Goal: Task Accomplishment & Management: Use online tool/utility

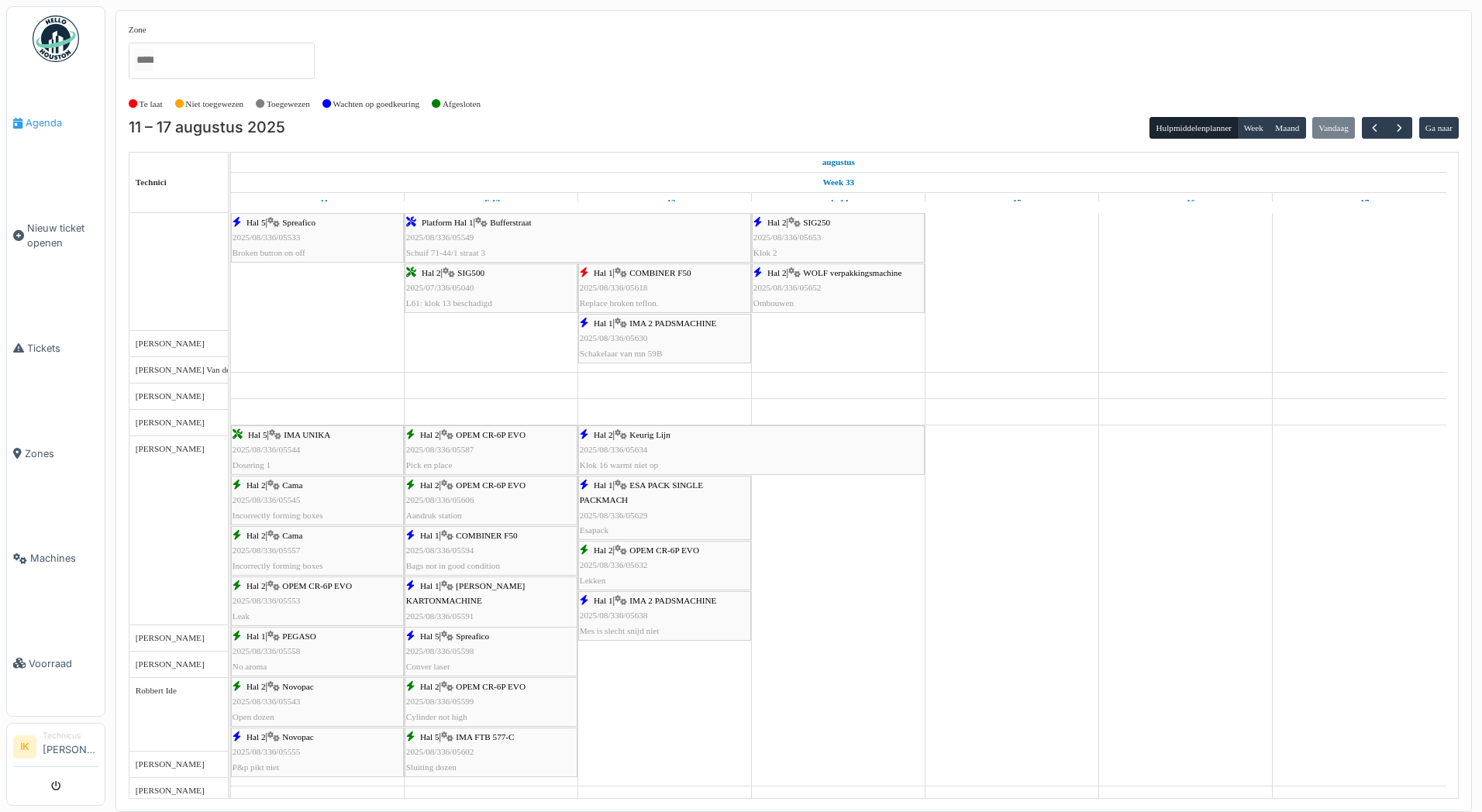
scroll to position [1937, 0]
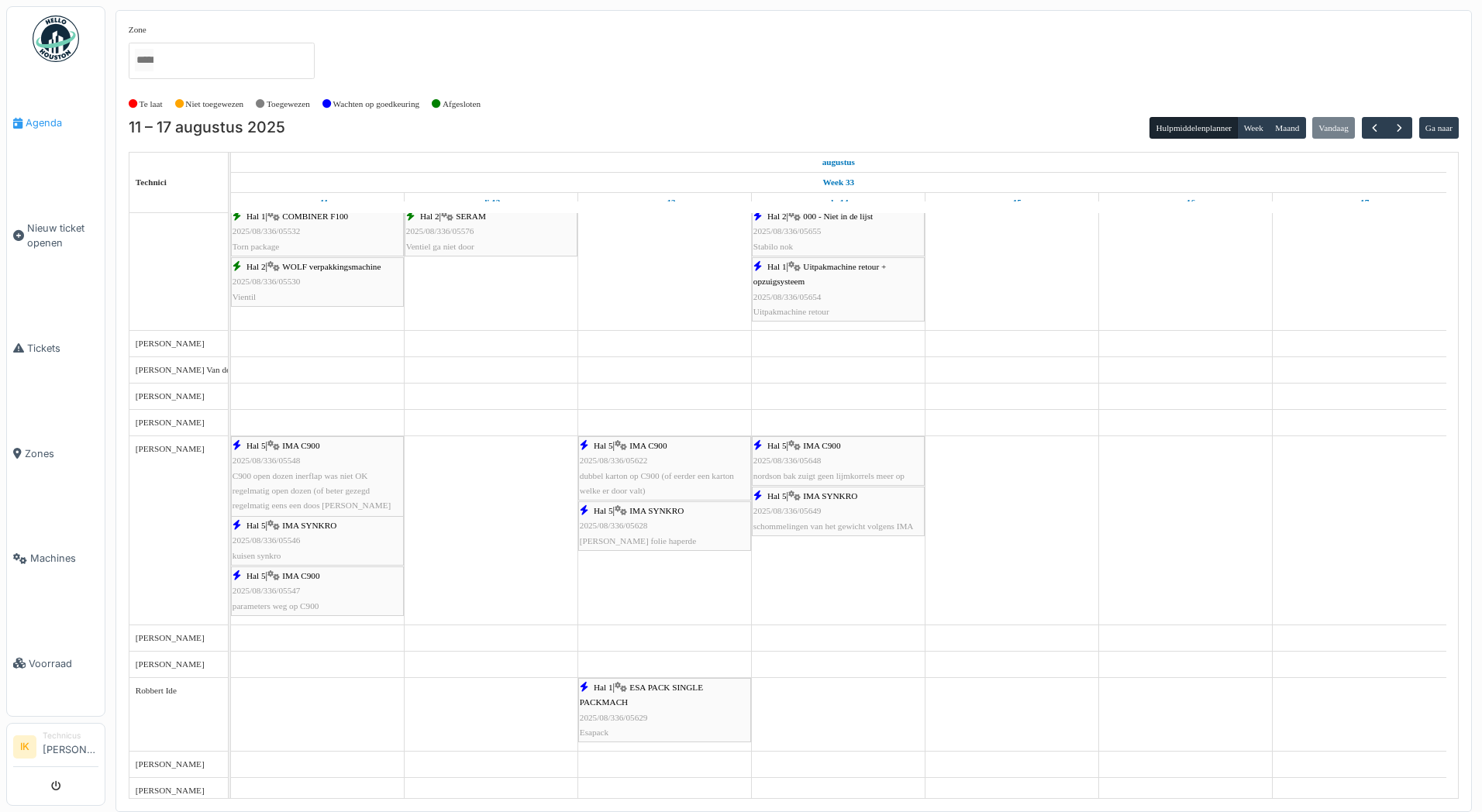
click at [37, 122] on span "Agenda" at bounding box center [62, 123] width 73 height 14
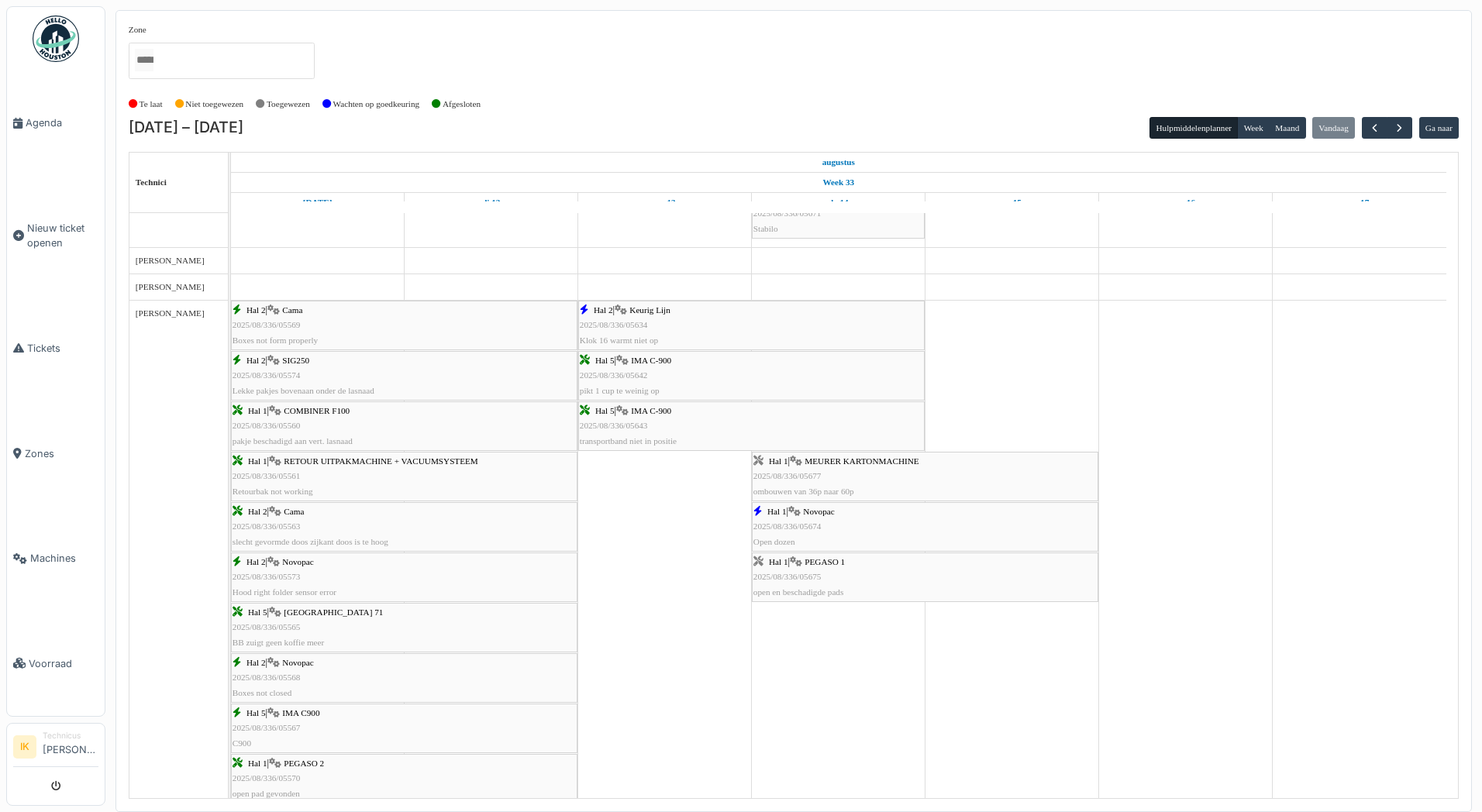
scroll to position [930, 0]
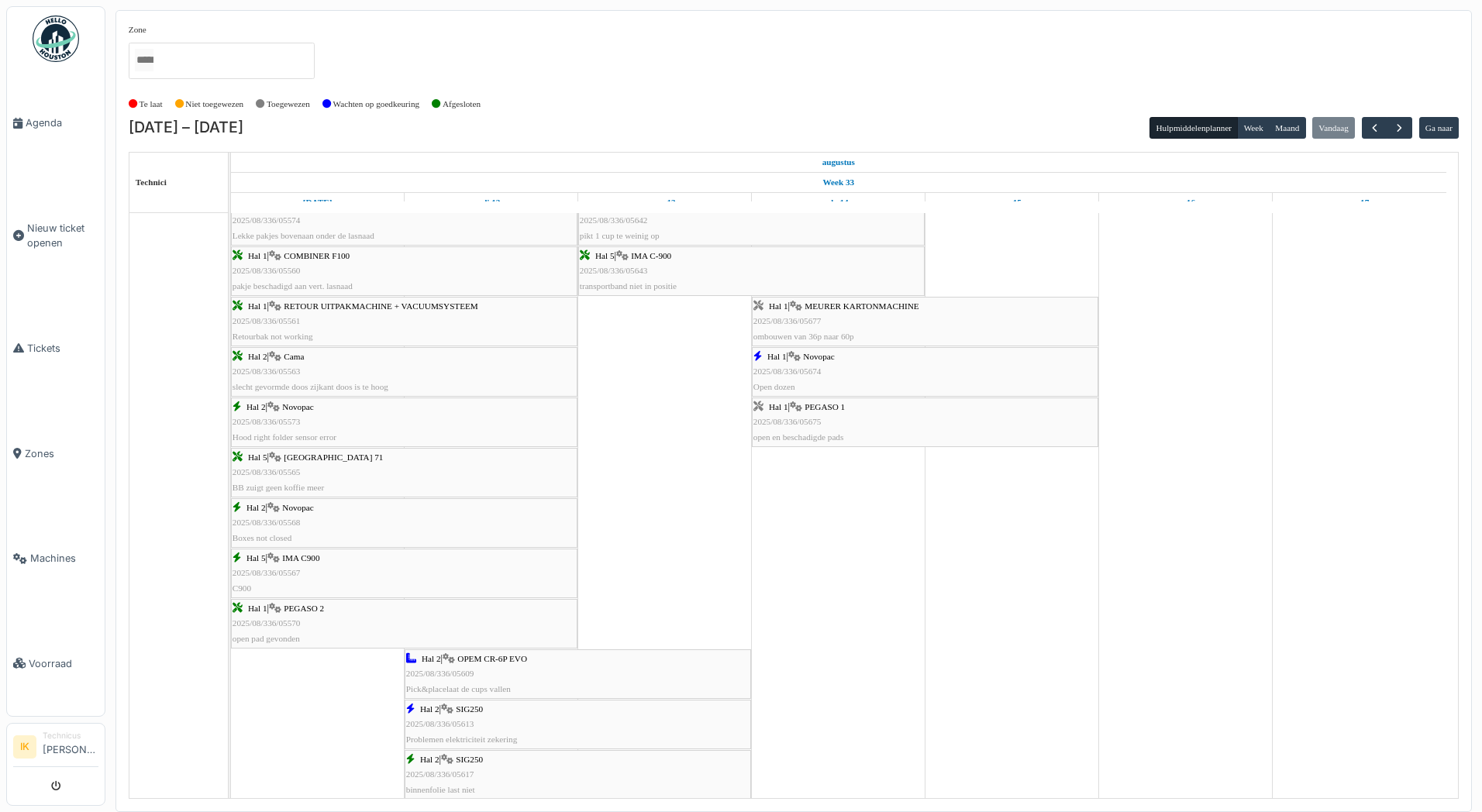
click at [804, 422] on span "2025/08/336/05675" at bounding box center [787, 422] width 68 height 9
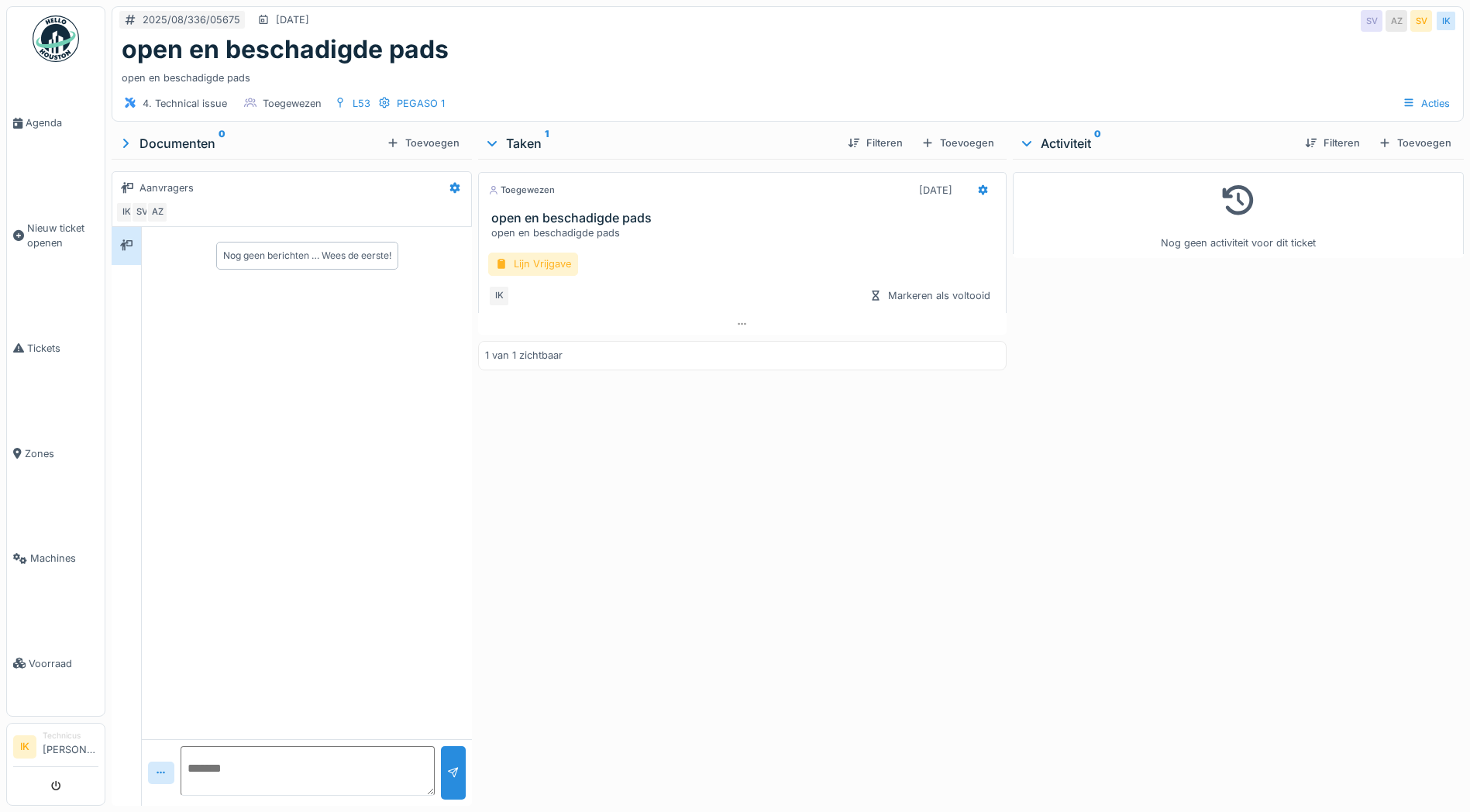
click at [528, 264] on div "Lijn Vrijgave" at bounding box center [533, 263] width 90 height 22
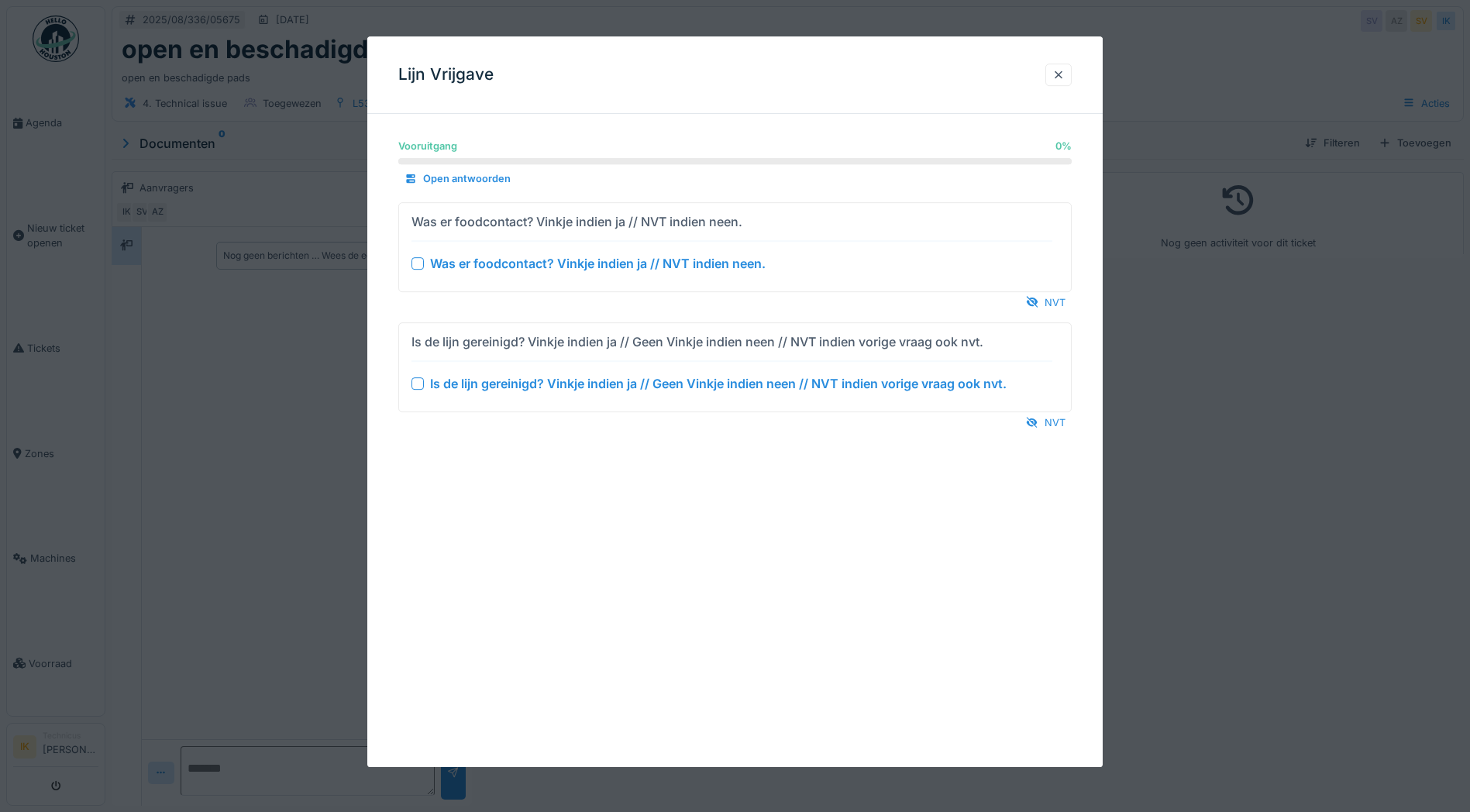
click at [418, 263] on div at bounding box center [418, 263] width 13 height 13
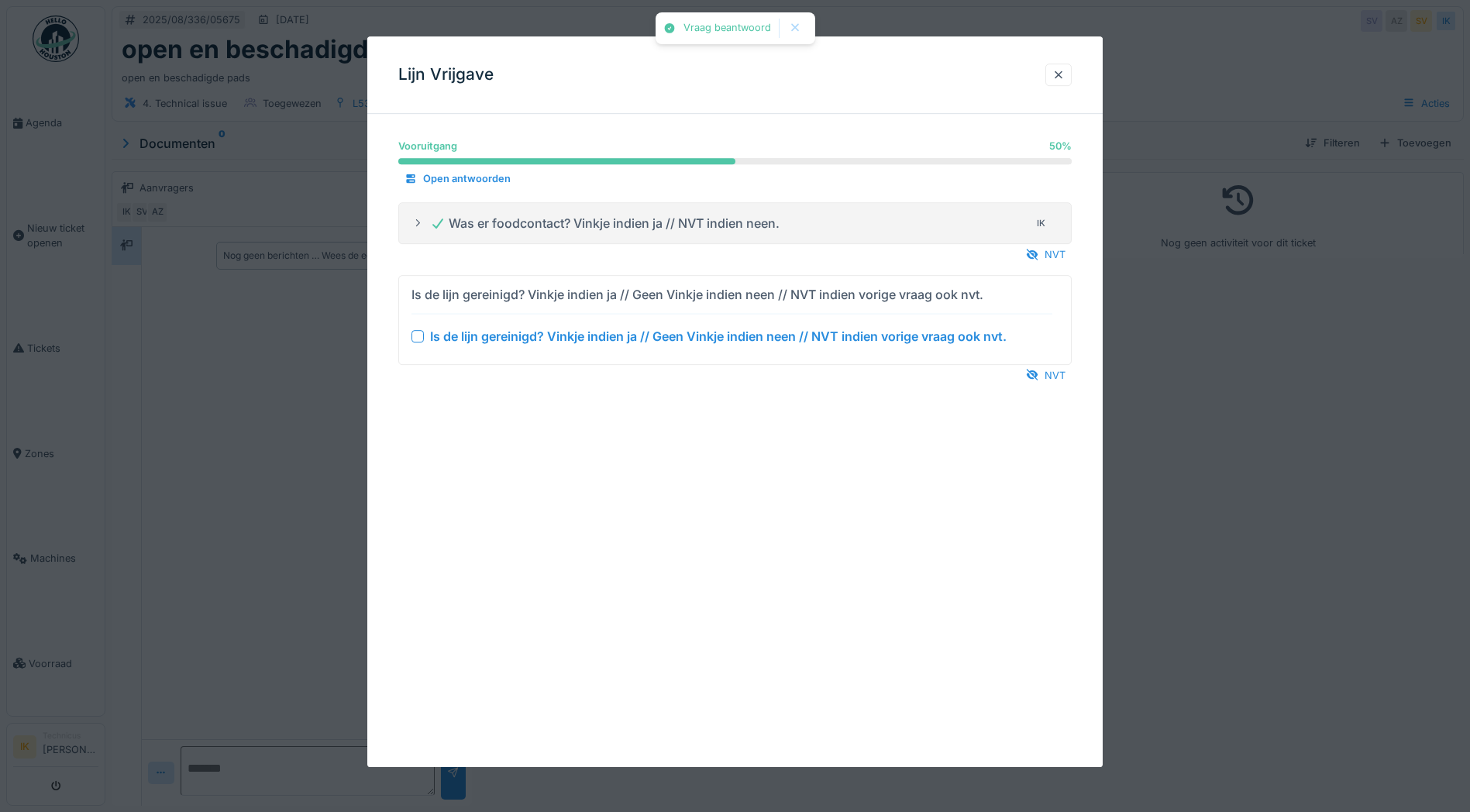
click at [418, 338] on div at bounding box center [418, 337] width 13 height 13
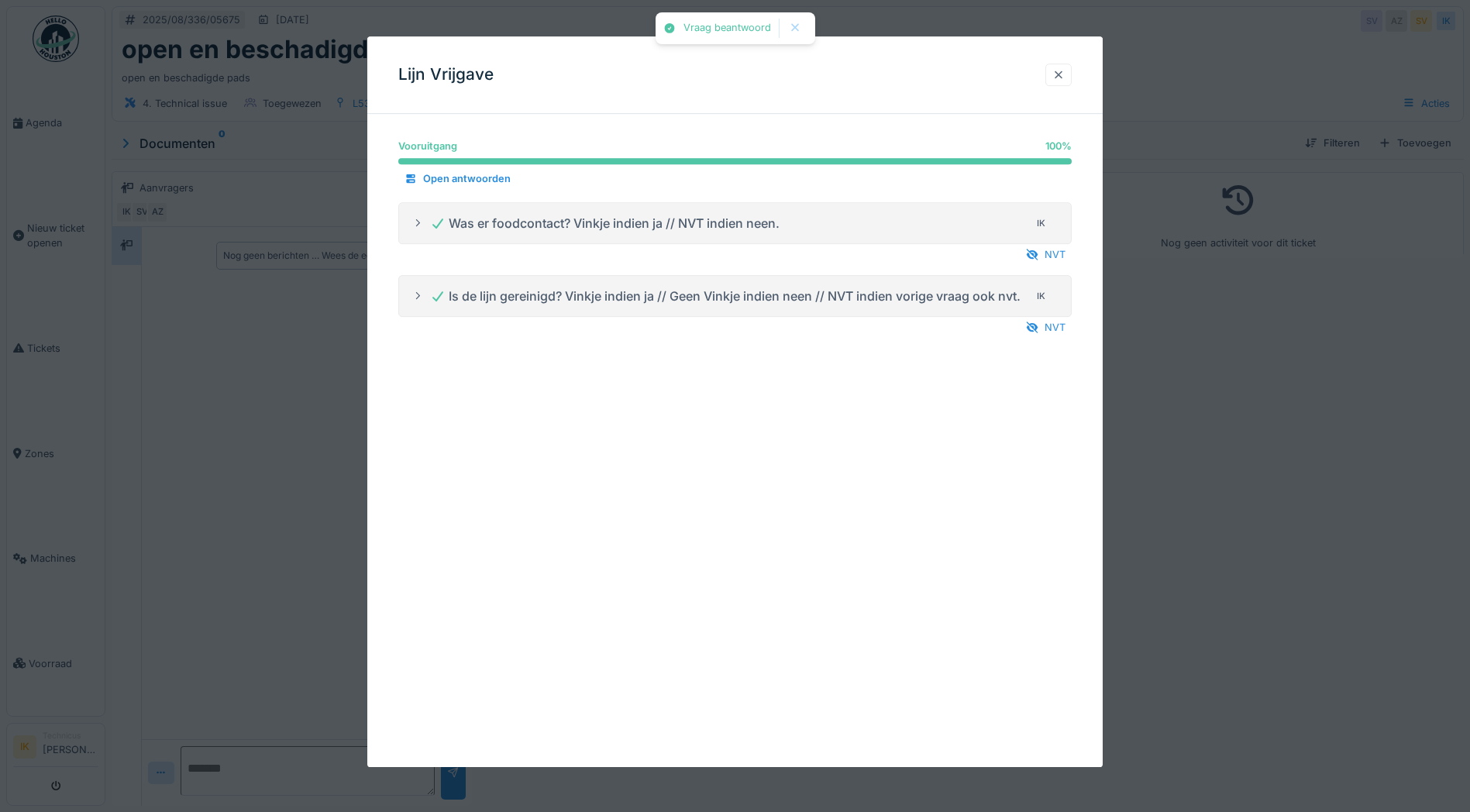
click at [1061, 73] on div at bounding box center [1058, 74] width 13 height 14
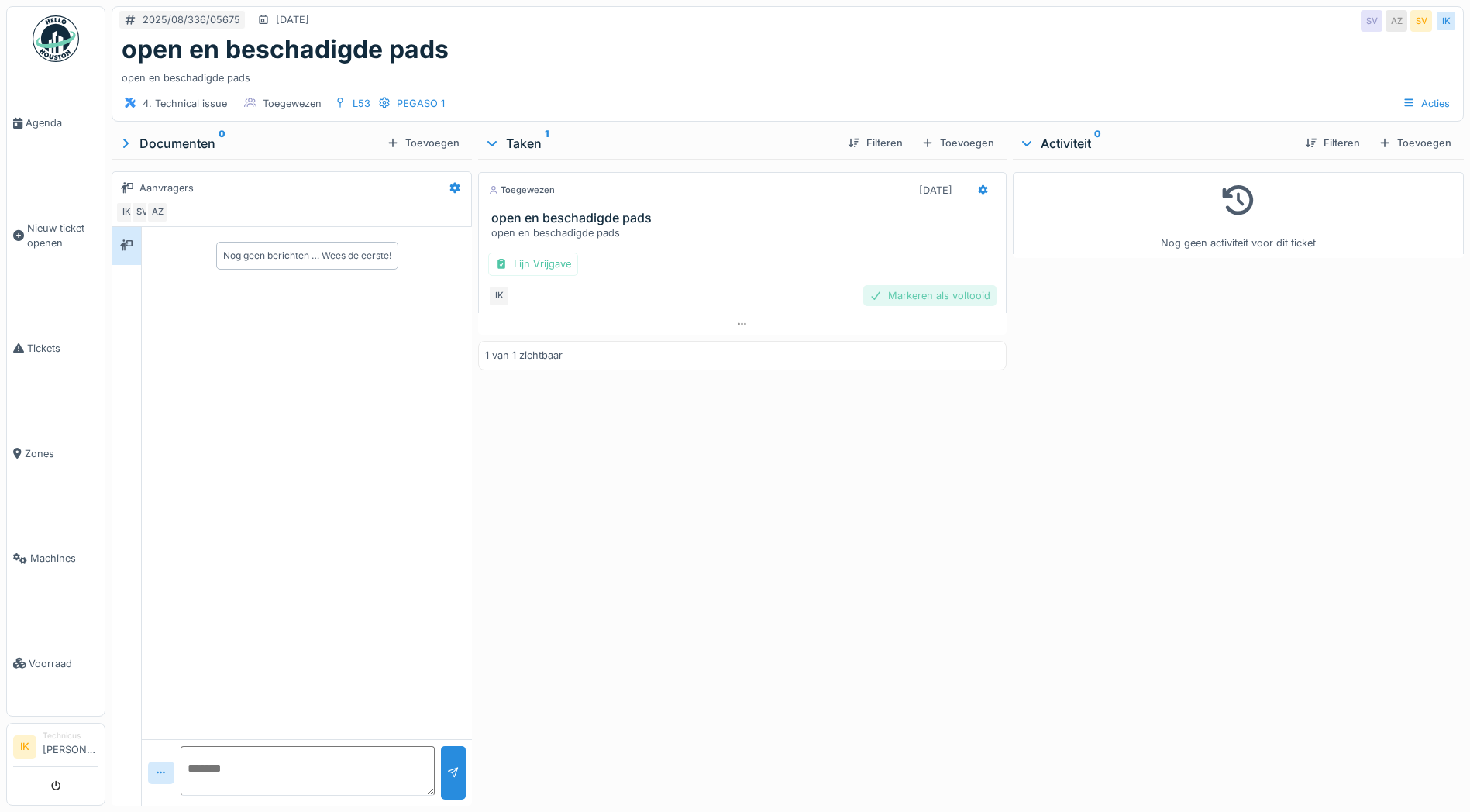
click at [936, 294] on div "Markeren als voltooid" at bounding box center [929, 295] width 133 height 21
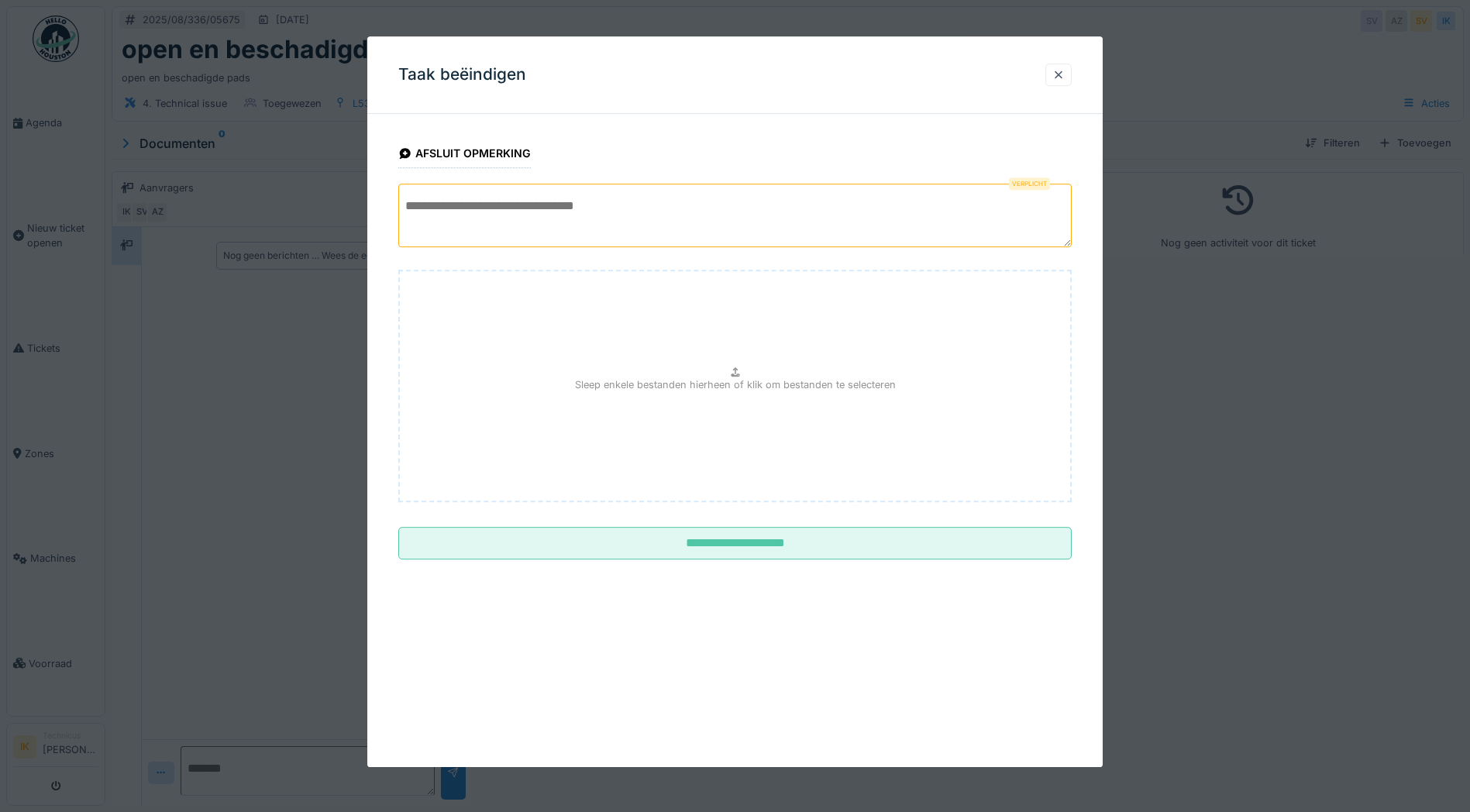
click at [526, 202] on textarea at bounding box center [735, 215] width 673 height 64
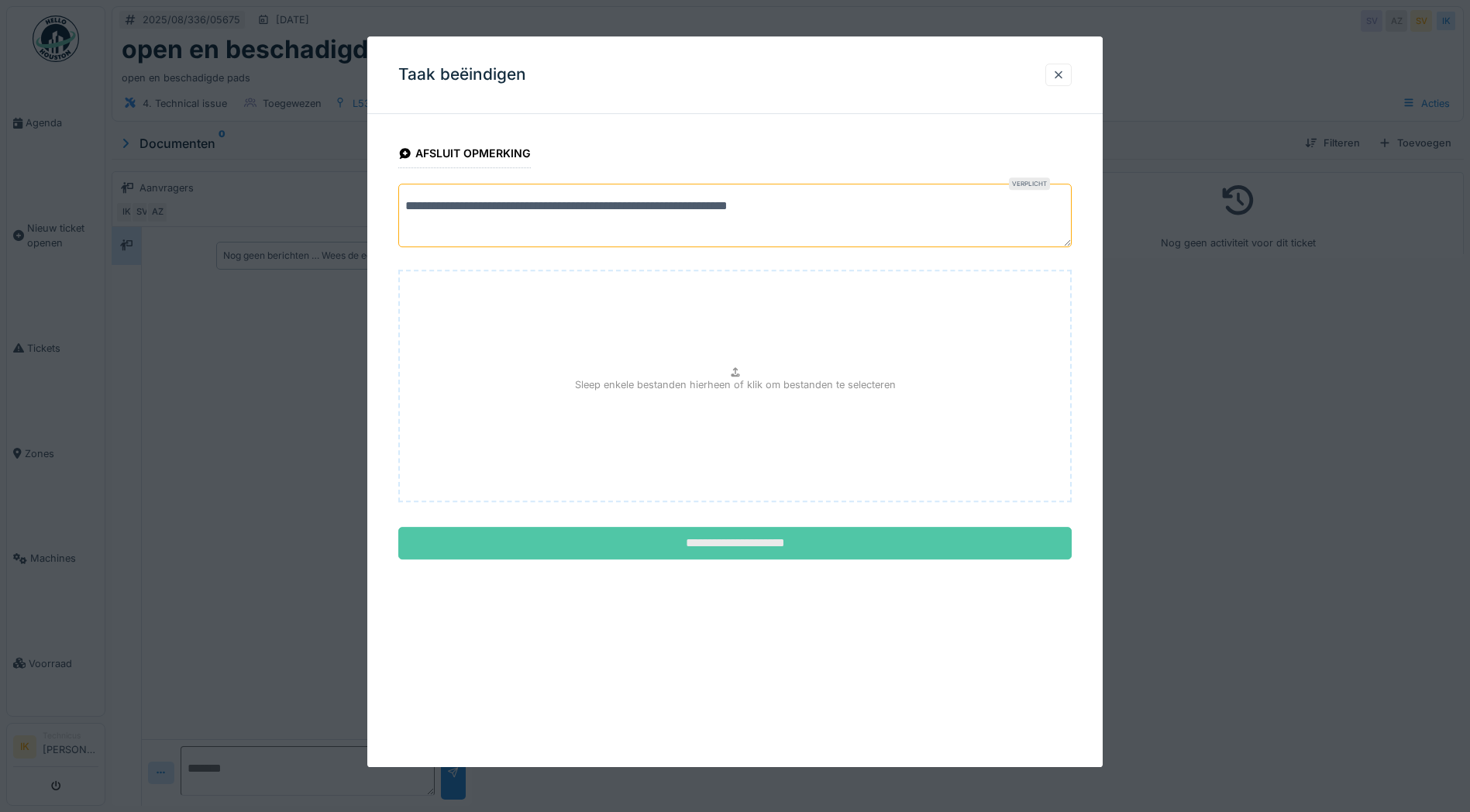
type textarea "**********"
click at [748, 541] on input "**********" at bounding box center [735, 543] width 673 height 32
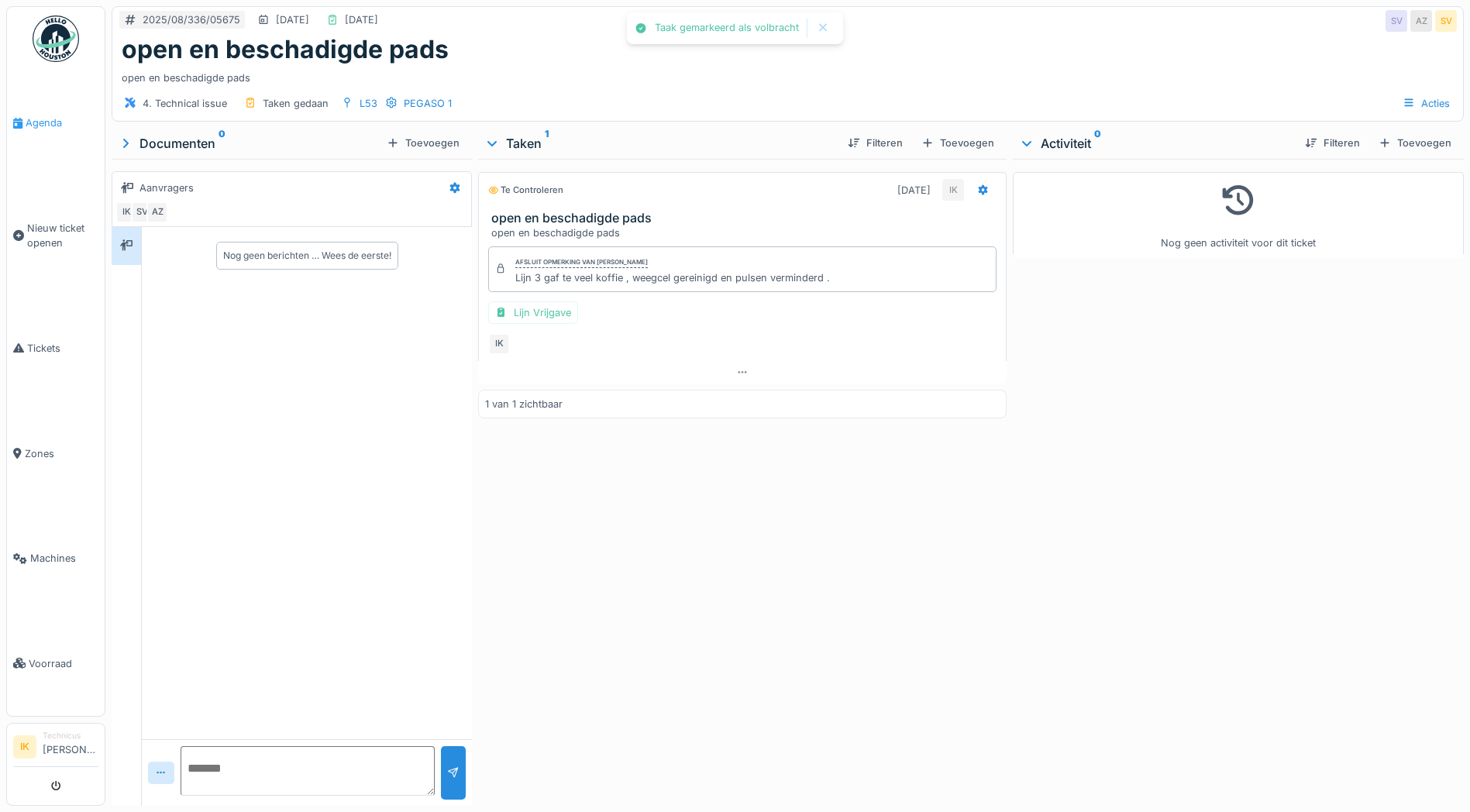
click at [47, 124] on span "Agenda" at bounding box center [62, 123] width 73 height 14
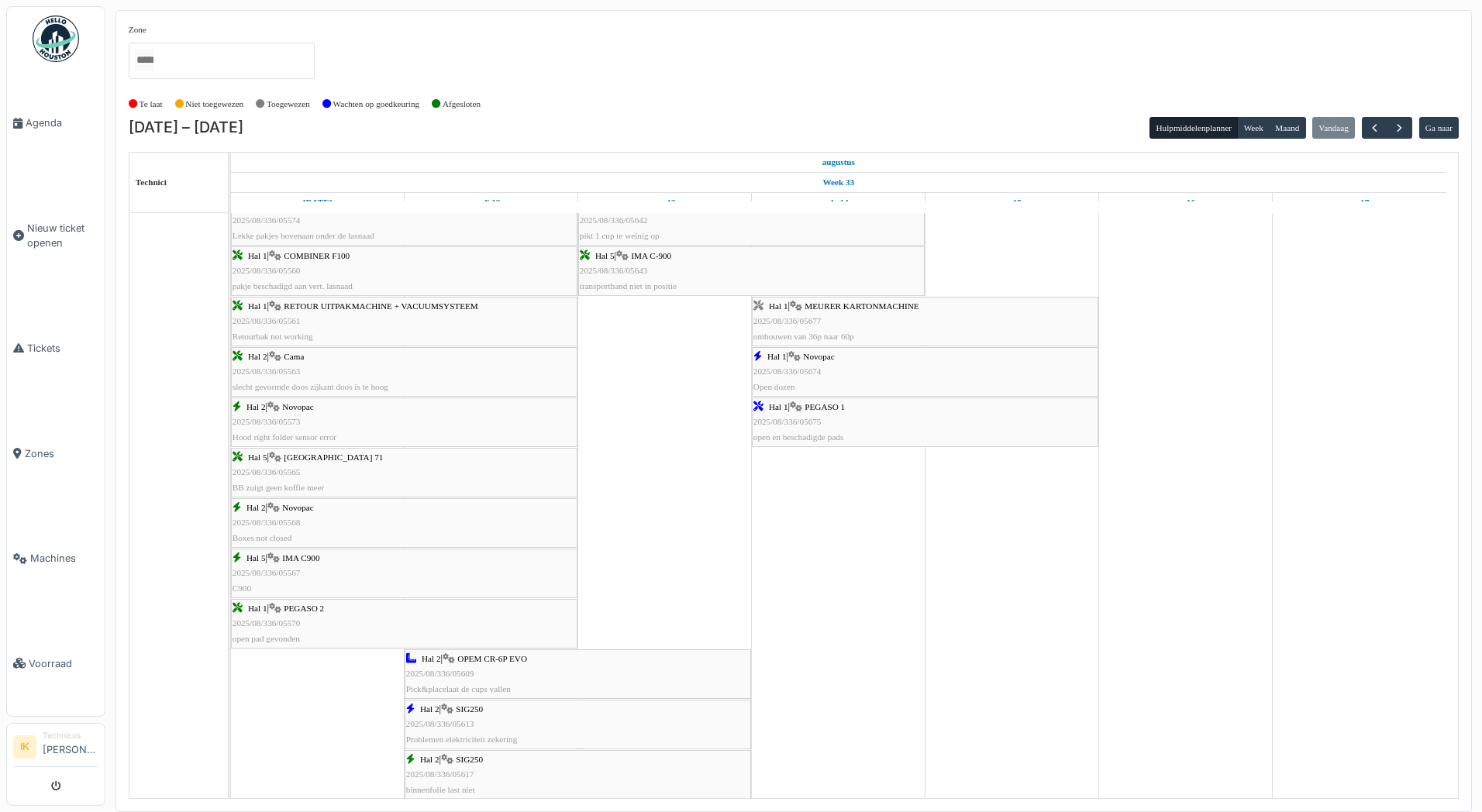
scroll to position [930, 0]
click at [804, 315] on div "Hal 1 | MEURER KARTONMACHINE 2025/08/336/05677 ombouwen van 36p naar 60p" at bounding box center [924, 321] width 343 height 45
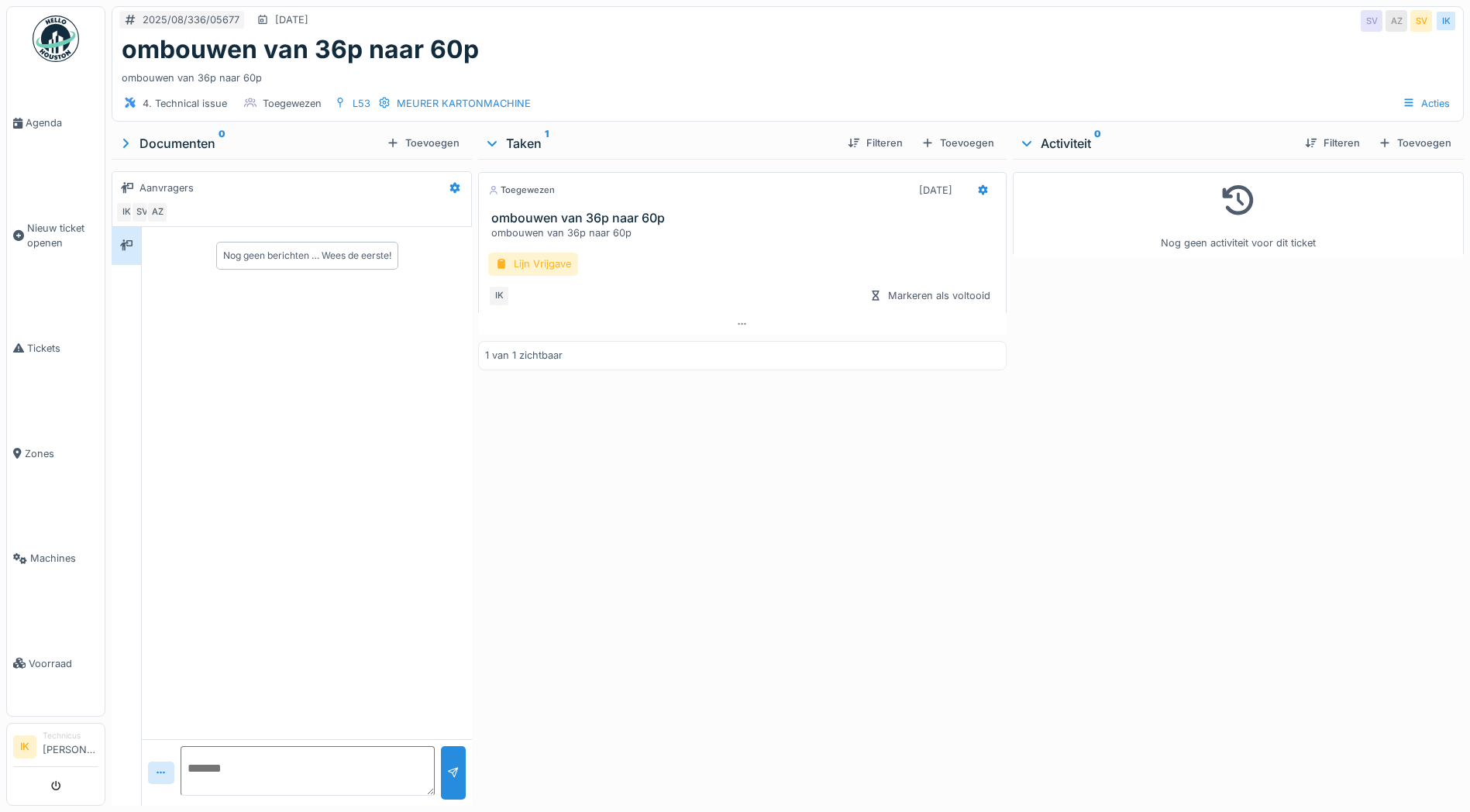
click at [532, 266] on div "Lijn Vrijgave" at bounding box center [533, 263] width 90 height 22
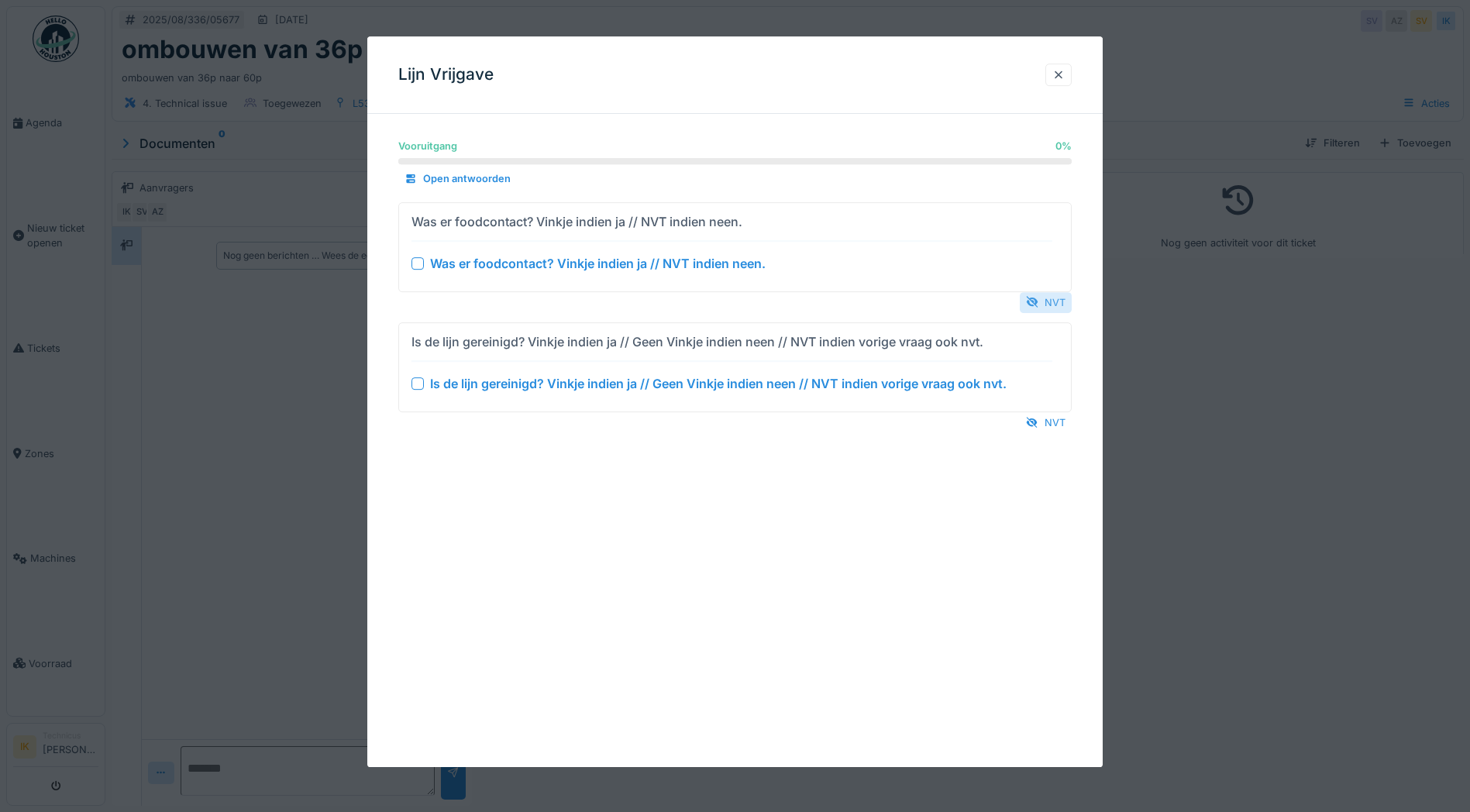
click at [1046, 298] on div "NVT" at bounding box center [1046, 302] width 52 height 21
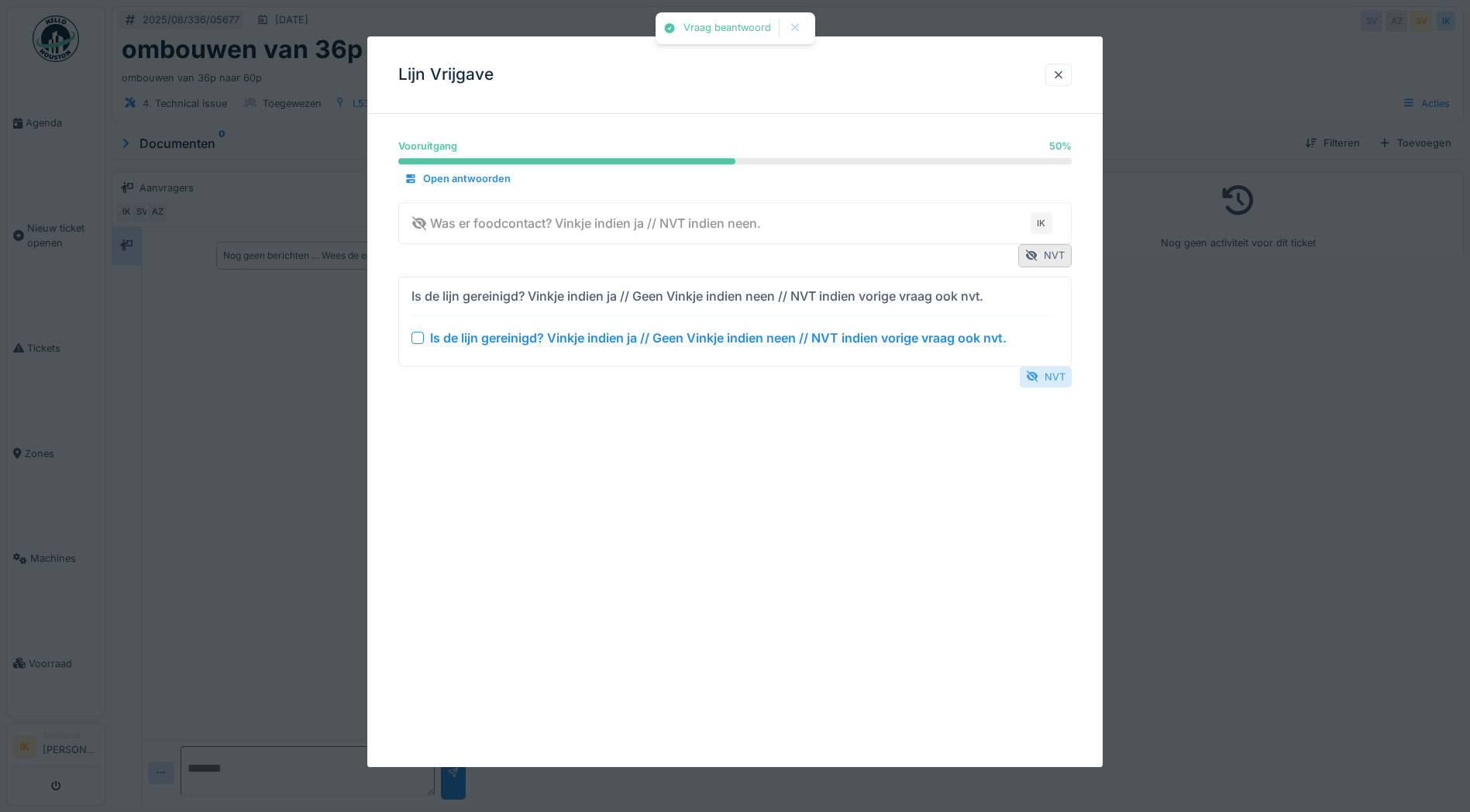
click at [1050, 379] on div "NVT" at bounding box center [1046, 376] width 52 height 21
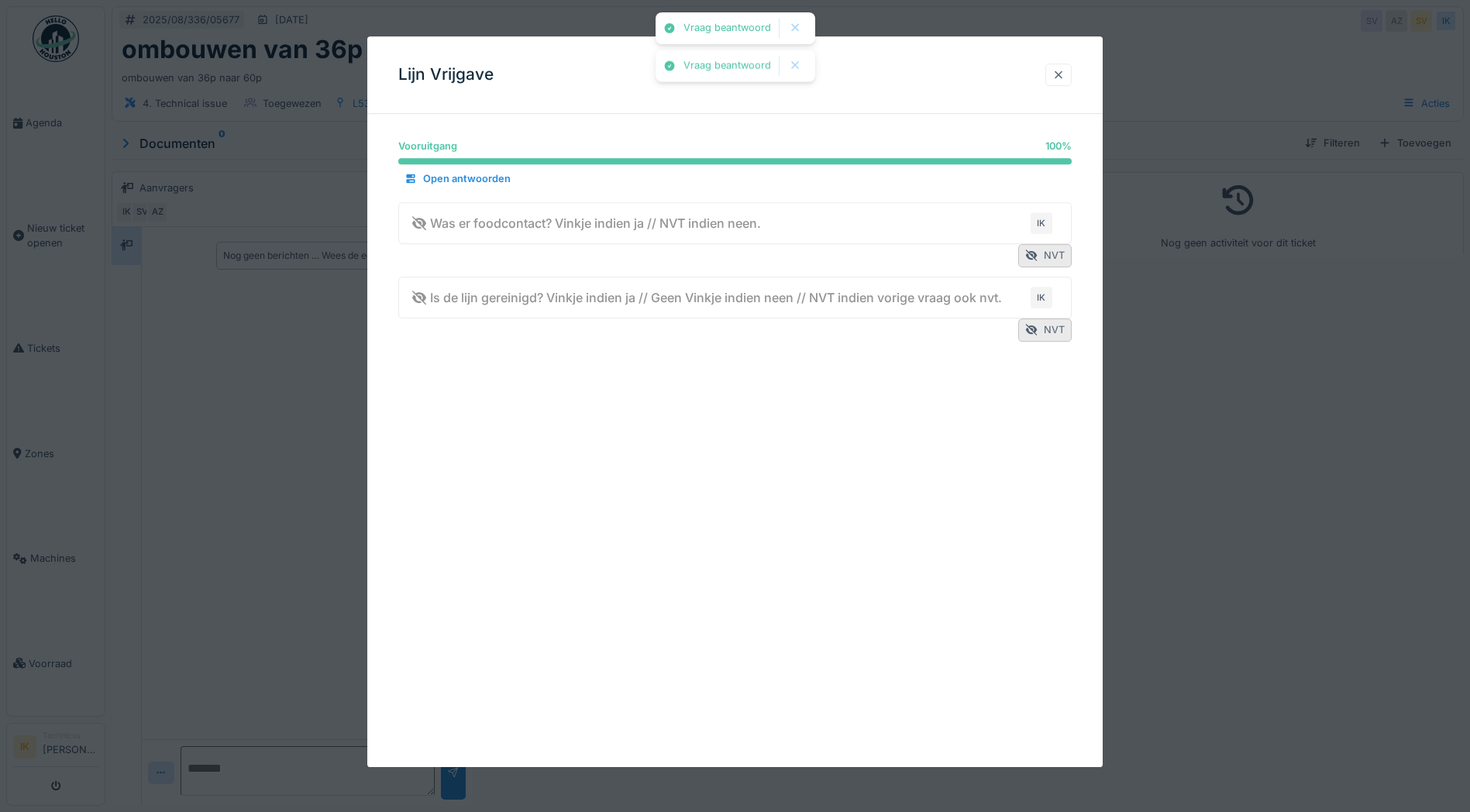
click at [1063, 73] on div at bounding box center [1058, 74] width 13 height 14
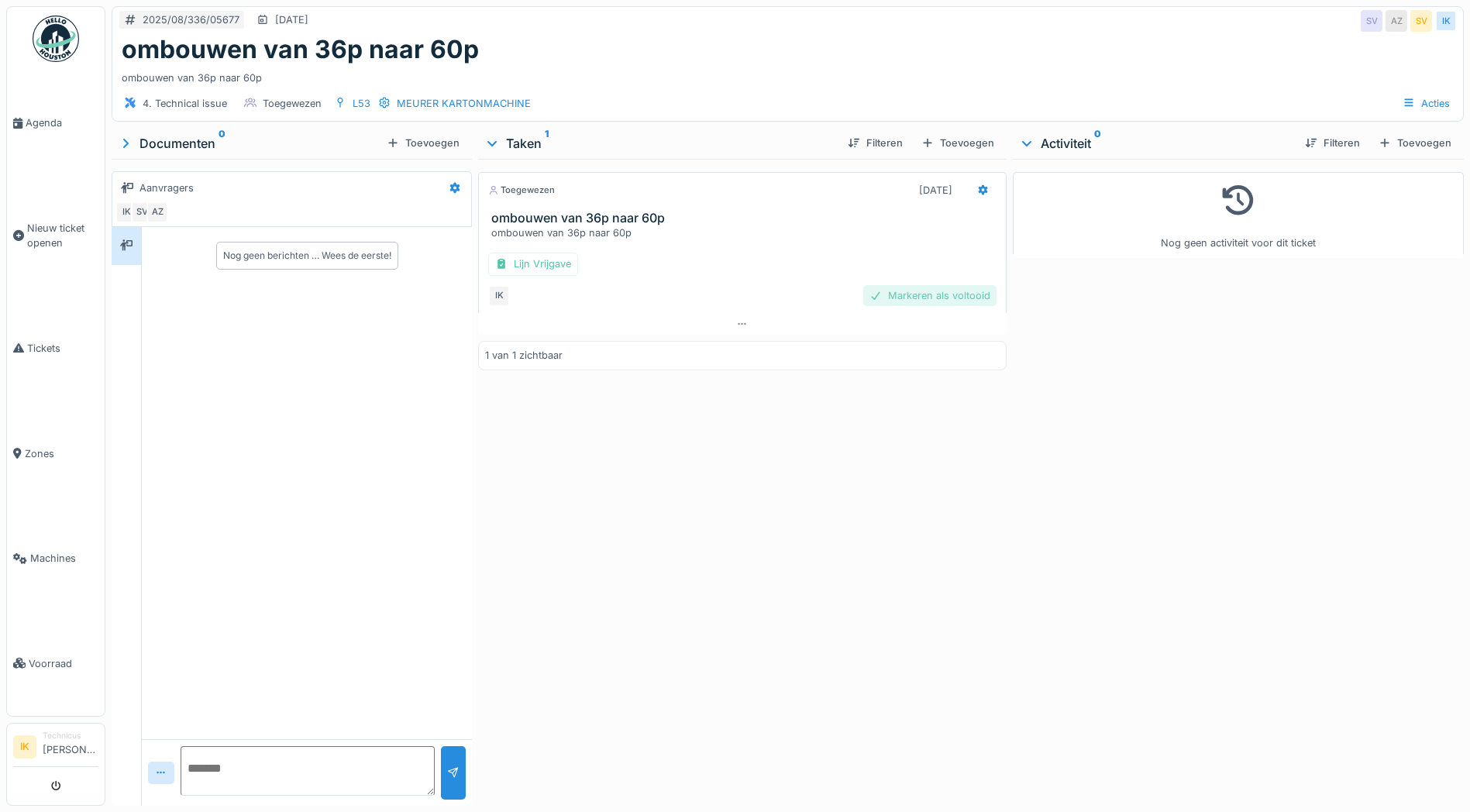
click at [933, 295] on div "Markeren als voltooid" at bounding box center [929, 295] width 133 height 21
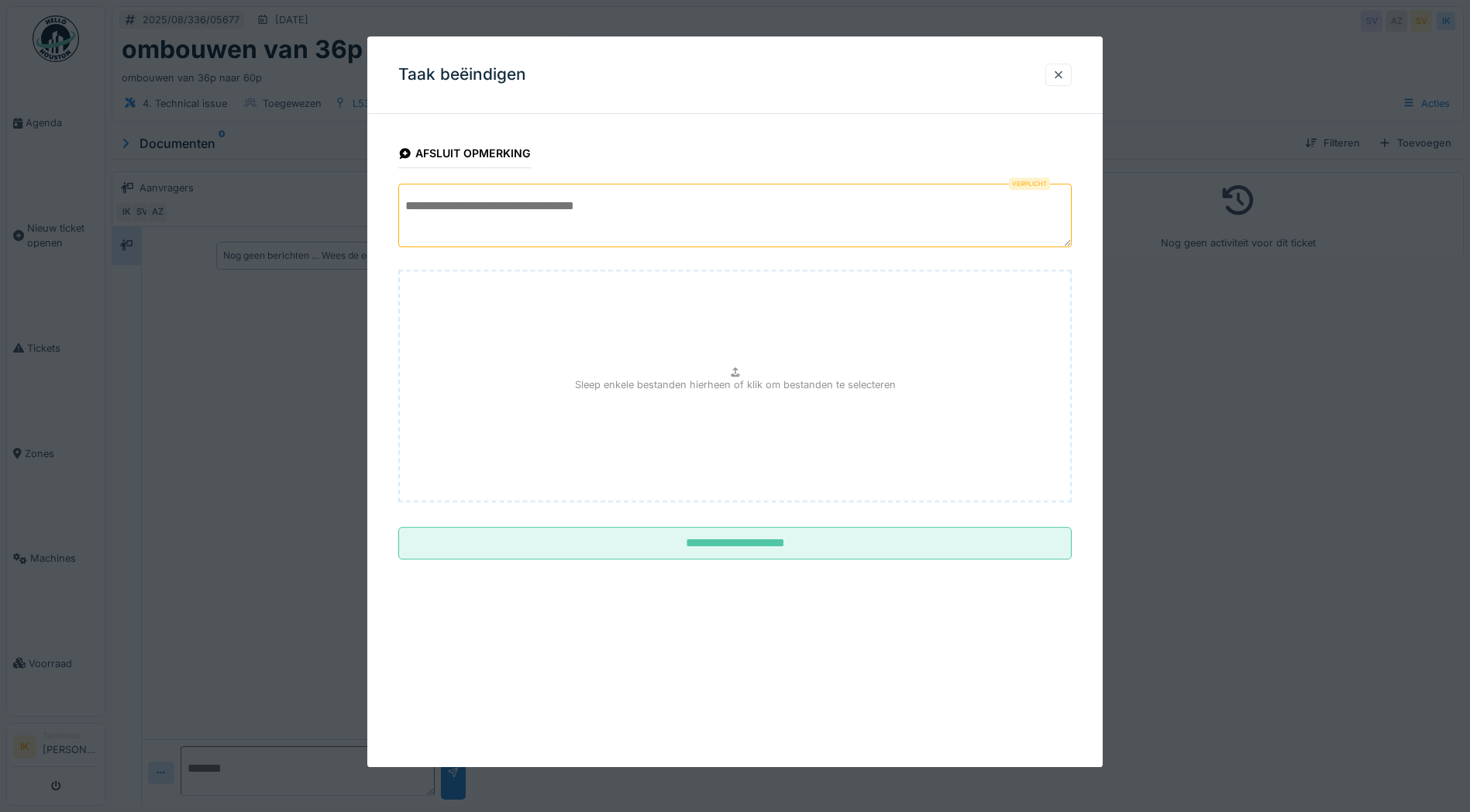
click at [467, 210] on textarea at bounding box center [735, 215] width 673 height 64
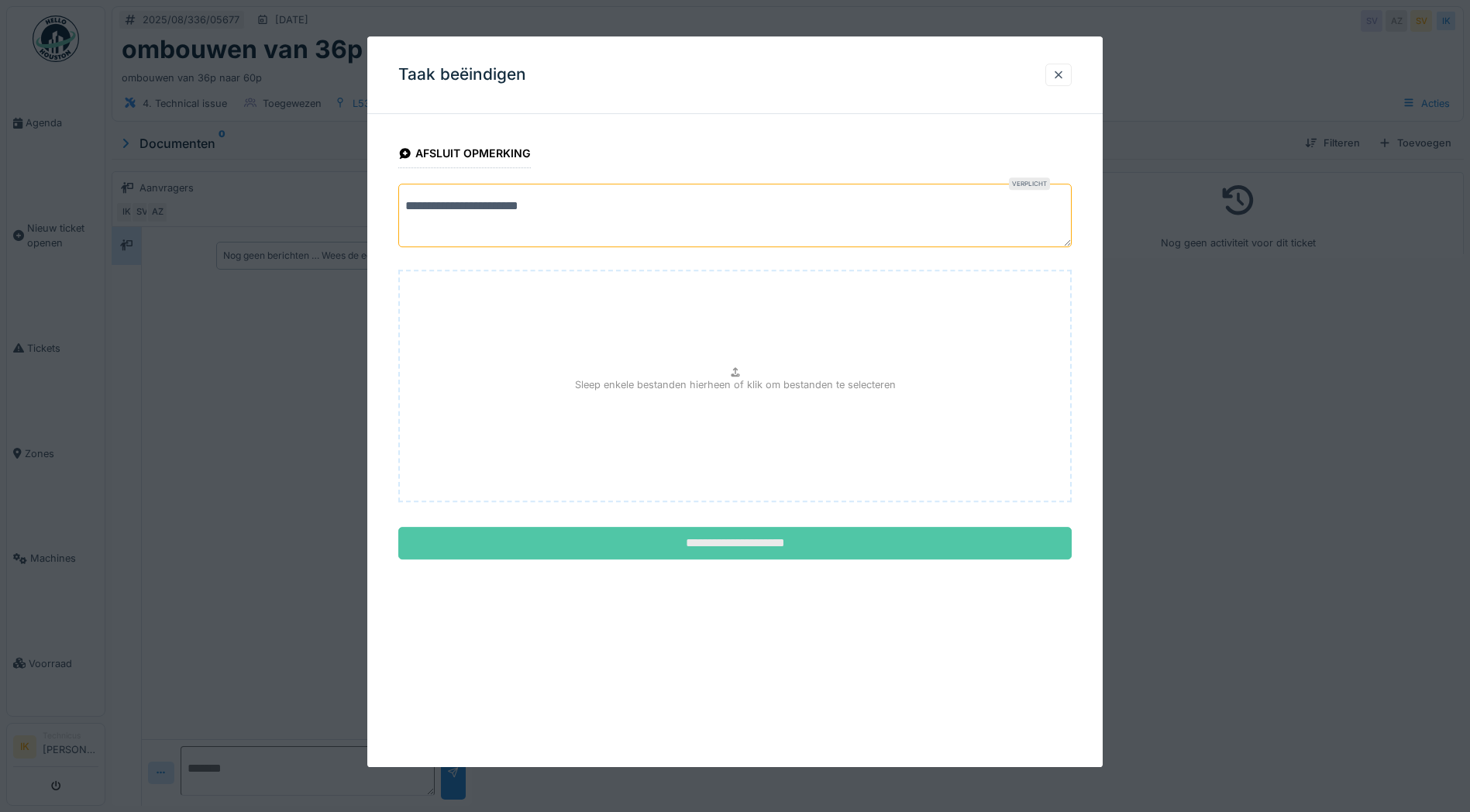
type textarea "**********"
click at [711, 547] on input "**********" at bounding box center [735, 543] width 673 height 32
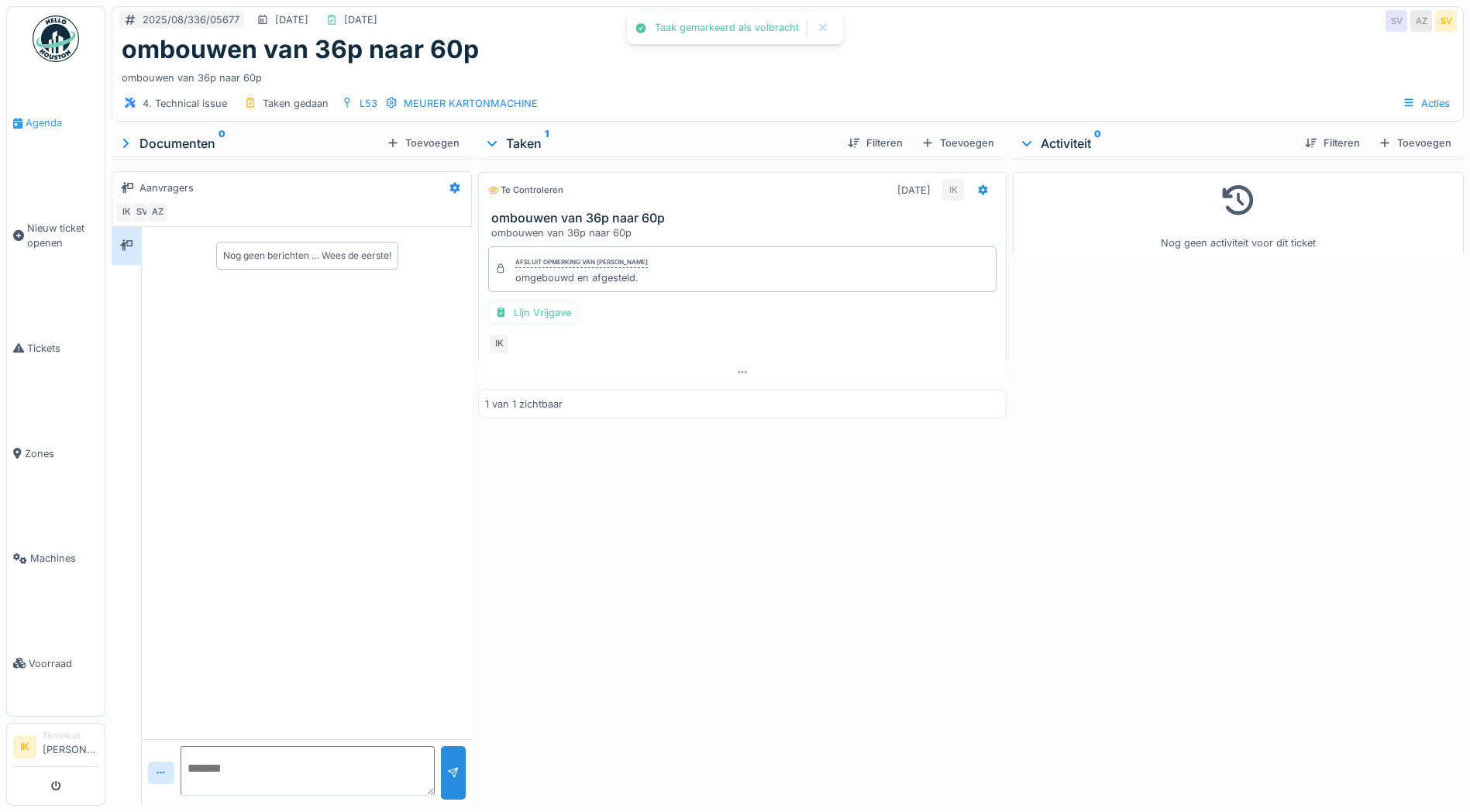
click at [39, 122] on span "Agenda" at bounding box center [62, 123] width 73 height 14
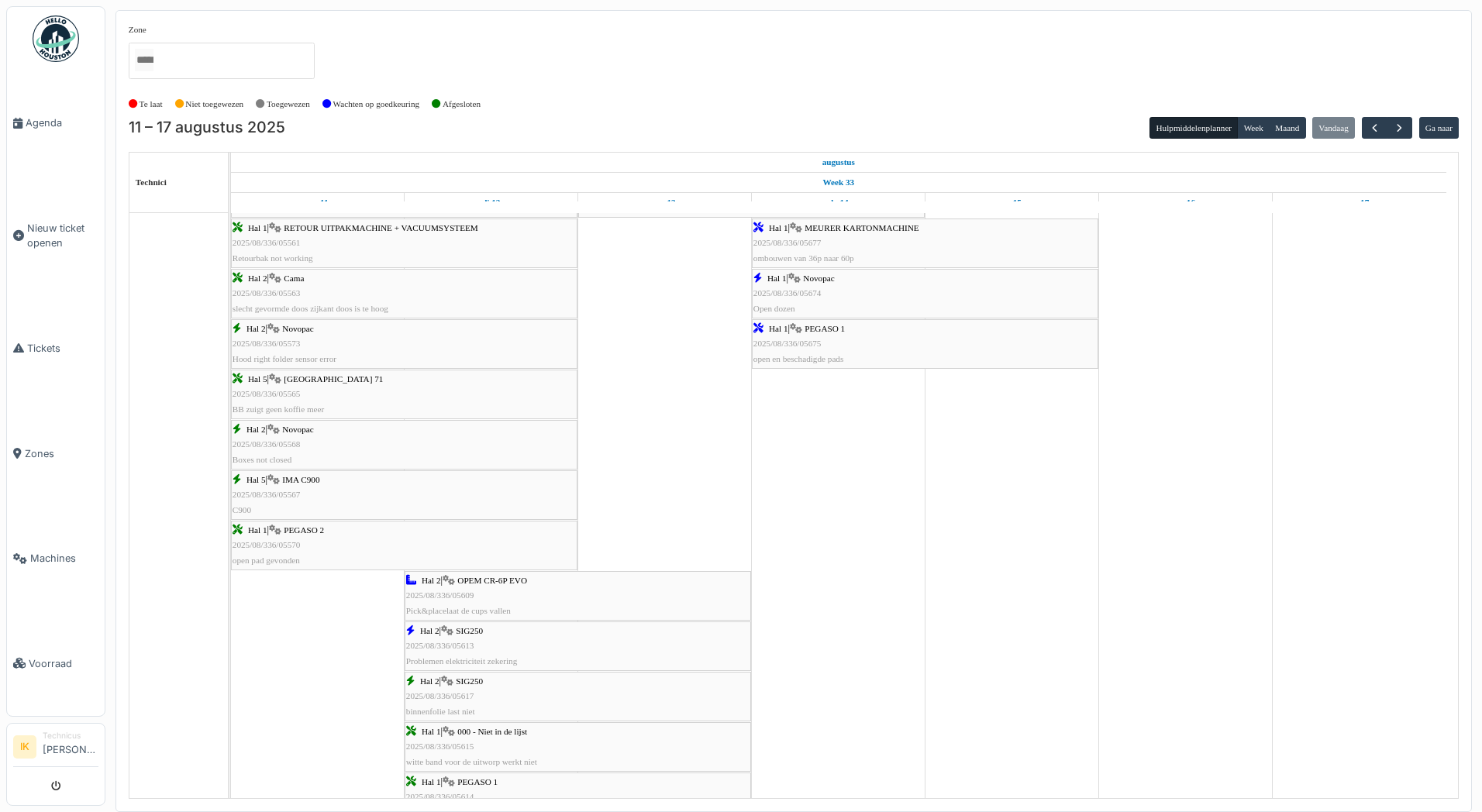
scroll to position [1007, 0]
